Goal: Task Accomplishment & Management: Manage account settings

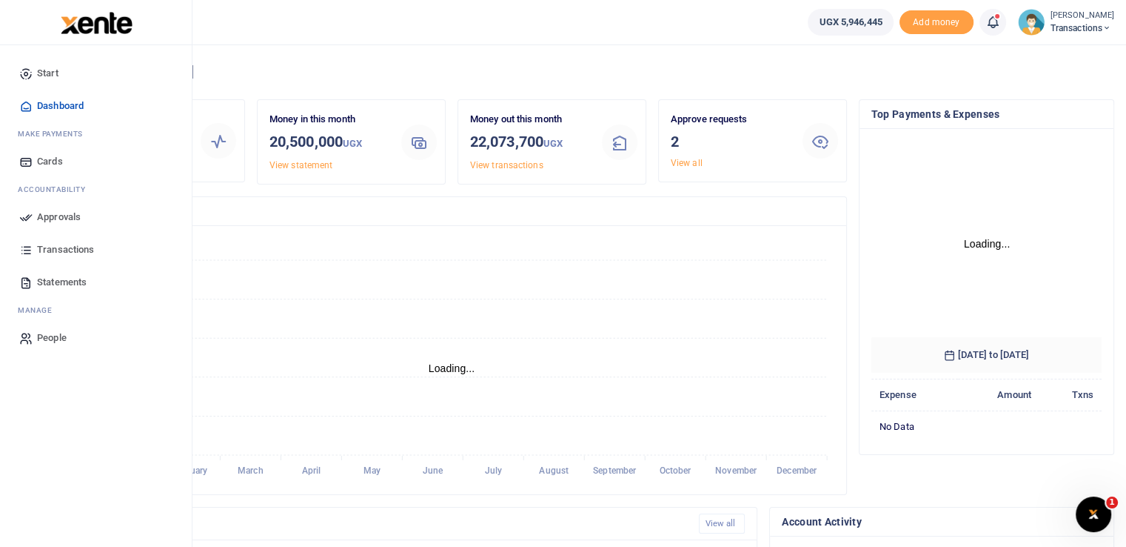
click at [24, 217] on icon at bounding box center [25, 216] width 13 height 13
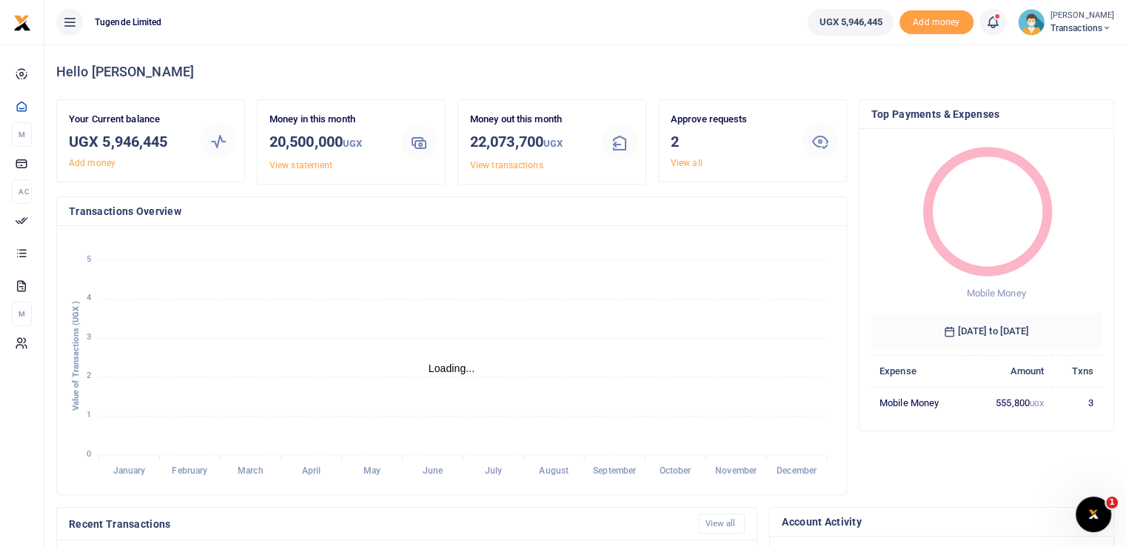
scroll to position [12, 12]
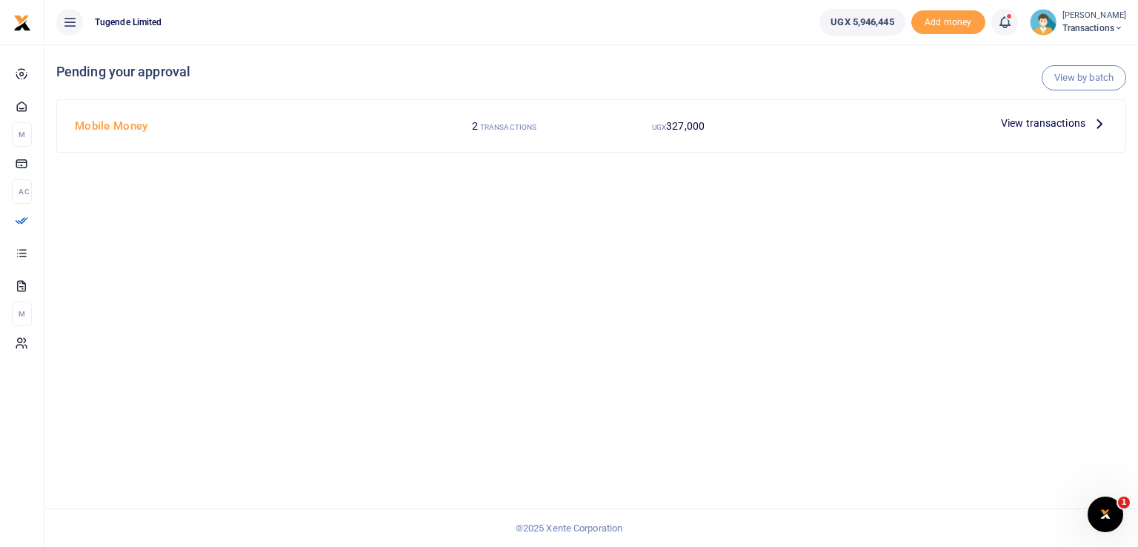
click at [1026, 123] on span "View transactions" at bounding box center [1043, 123] width 84 height 16
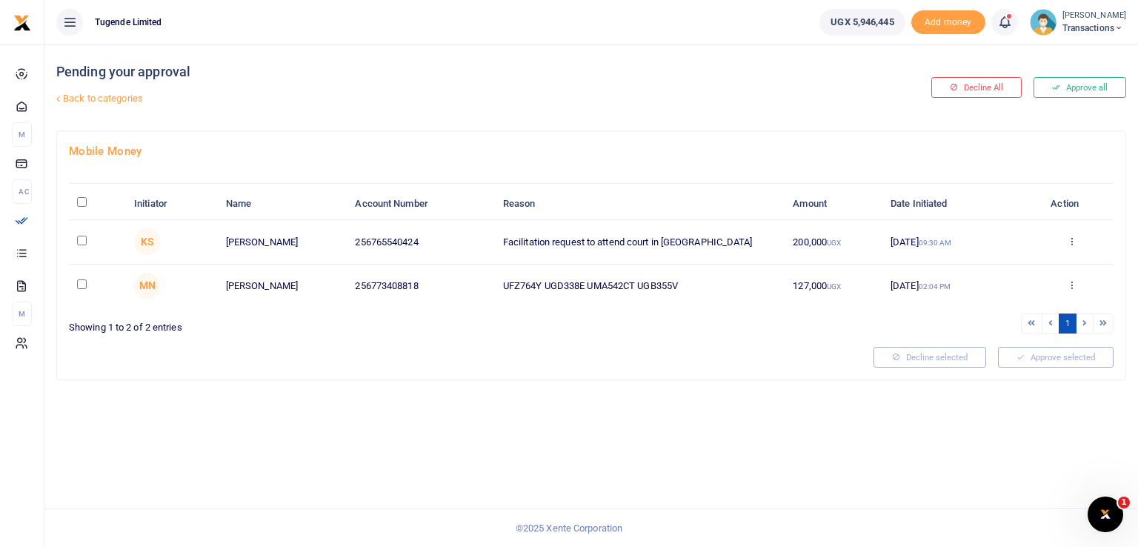
click at [595, 371] on div "Mobile Money Initiator Name Account Number Reason Amount Date Initiated Action …" at bounding box center [591, 255] width 1068 height 248
drag, startPoint x: 695, startPoint y: 237, endPoint x: 495, endPoint y: 251, distance: 201.2
click at [495, 251] on td "Facilitation request to attend court in [GEOGRAPHIC_DATA]" at bounding box center [640, 242] width 290 height 44
copy td "Facilitation request to attend court in [GEOGRAPHIC_DATA]"
click at [532, 390] on div "Pending your approval Back to categories Decline All Approve all Mobile Money I…" at bounding box center [590, 295] width 1093 height 502
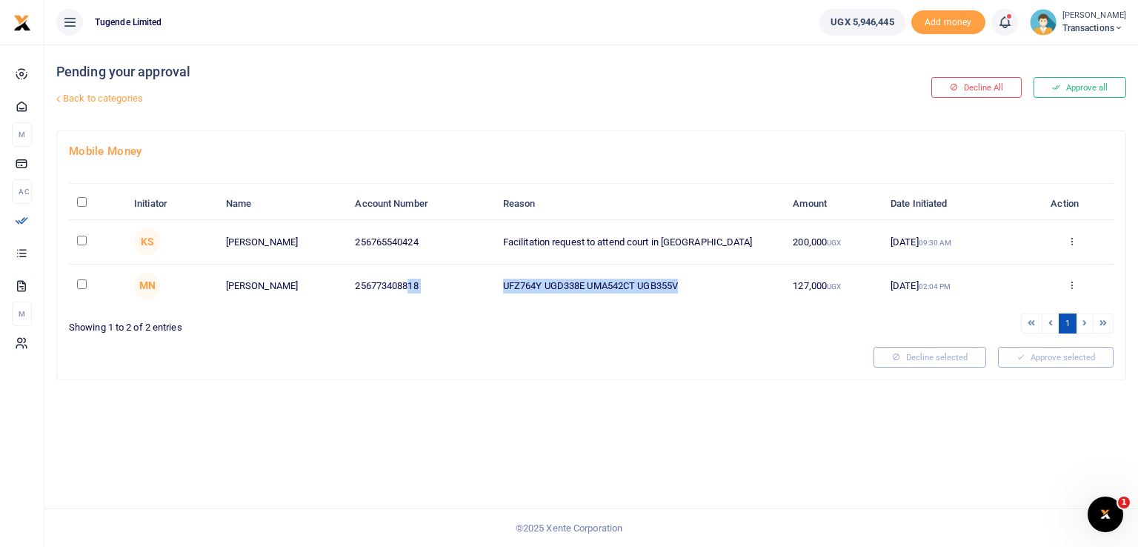
drag, startPoint x: 684, startPoint y: 282, endPoint x: 407, endPoint y: 292, distance: 277.1
click at [407, 292] on tr "MN [GEOGRAPHIC_DATA] 256773408818 UFZ764Y UGD338E UMA542CT UGB355V 127,000 UGX …" at bounding box center [591, 285] width 1044 height 43
click at [649, 338] on div "Mobile Money Initiator Name Account Number Reason Amount Date Initiated Action …" at bounding box center [591, 255] width 1068 height 248
drag, startPoint x: 689, startPoint y: 277, endPoint x: 495, endPoint y: 282, distance: 193.4
click at [495, 282] on td "UFZ764Y UGD338E UMA542CT UGB355V" at bounding box center [640, 285] width 290 height 43
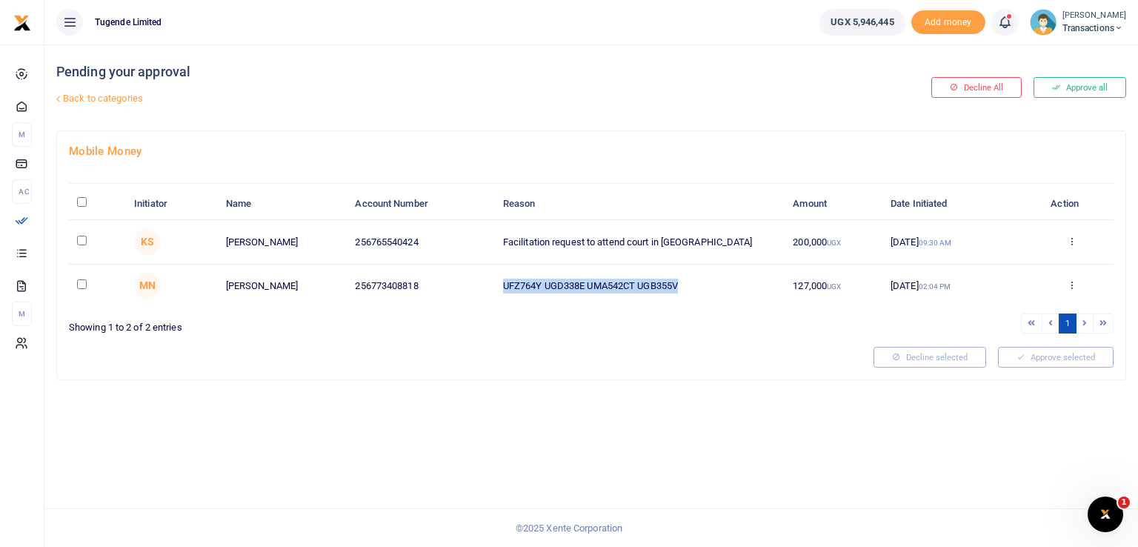
copy td "UFZ764Y UGD338E UMA542CT UGB355V"
click at [698, 362] on div at bounding box center [465, 357] width 804 height 21
click at [79, 202] on input "\a \a : activate to sort column descending" at bounding box center [82, 202] width 10 height 10
checkbox input "true"
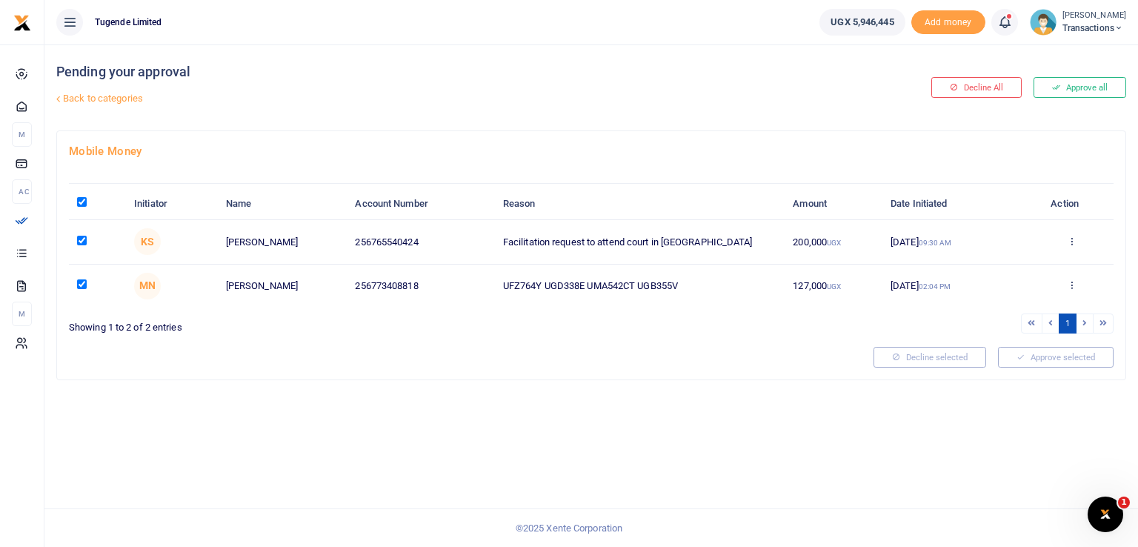
checkbox input "true"
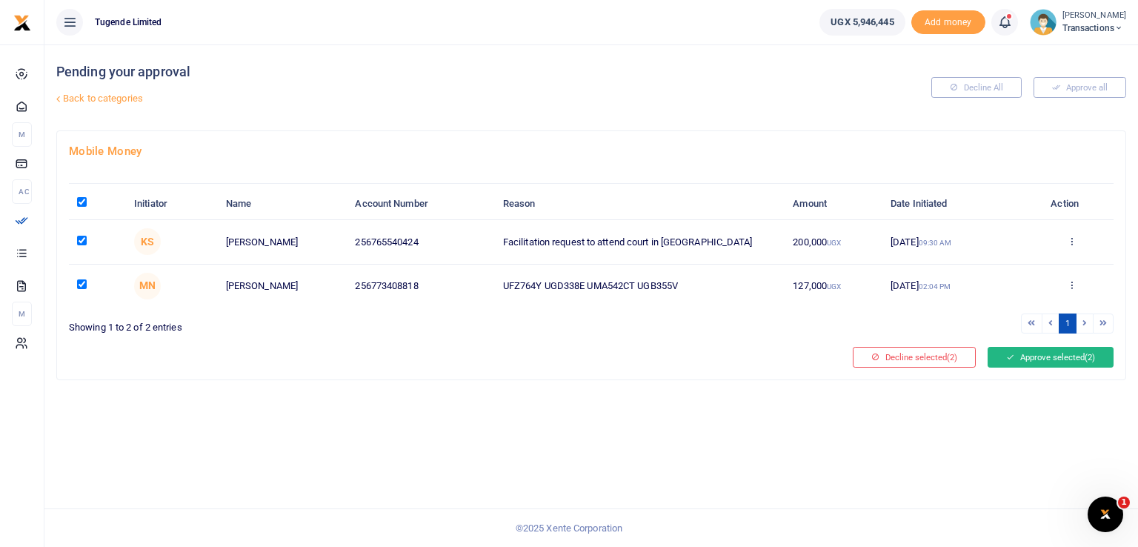
click at [1055, 363] on button "Approve selected (2)" at bounding box center [1050, 357] width 126 height 21
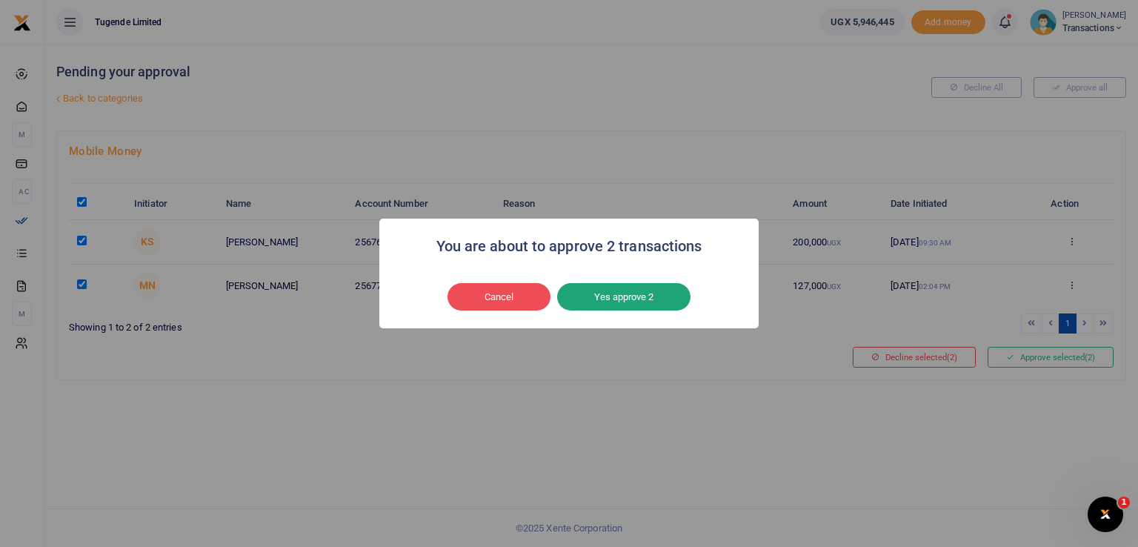
click at [600, 295] on button "Yes approve 2" at bounding box center [623, 297] width 133 height 28
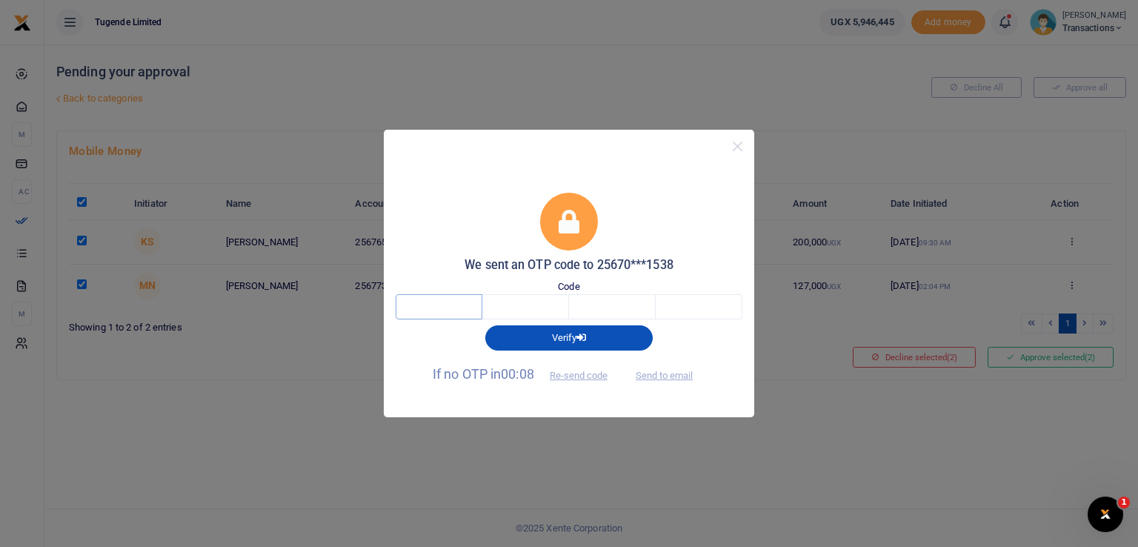
click at [403, 307] on input "text" at bounding box center [438, 306] width 87 height 25
type input "6"
type input "7"
type input "5"
type input "8"
